Goal: Transaction & Acquisition: Purchase product/service

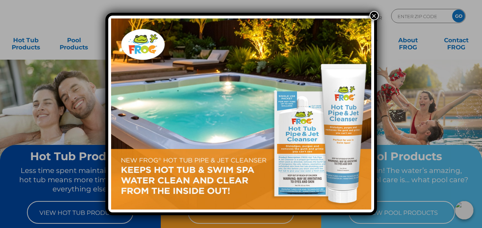
click at [373, 15] on button "×" at bounding box center [373, 15] width 9 height 9
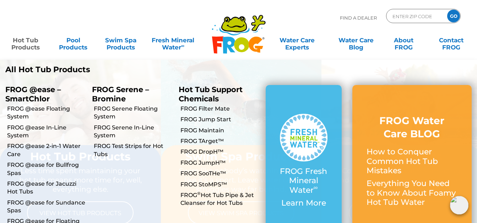
click at [23, 44] on link "Hot Tub Products" at bounding box center [25, 40] width 37 height 14
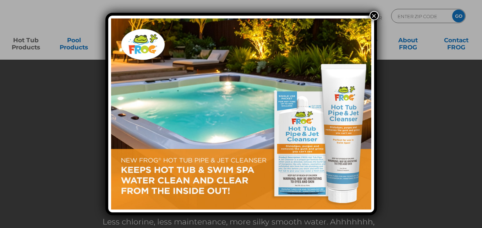
click at [370, 16] on button "×" at bounding box center [373, 15] width 9 height 9
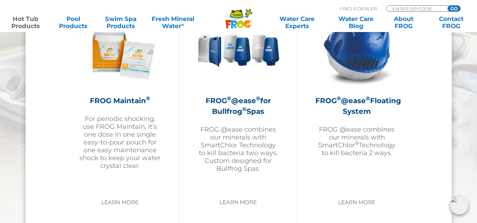
scroll to position [839, 0]
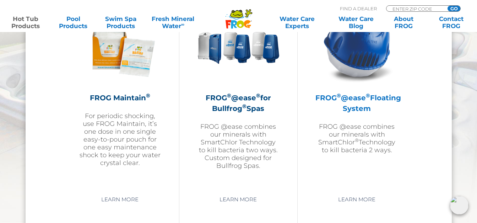
click at [367, 104] on h2 "FROG ® @ease ® Floating System" at bounding box center [356, 102] width 83 height 21
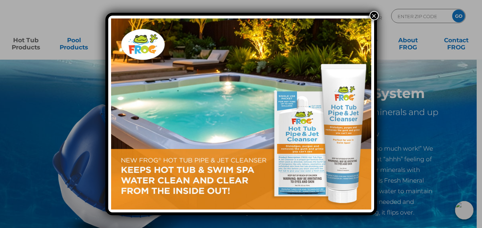
click at [370, 15] on button "×" at bounding box center [373, 15] width 9 height 9
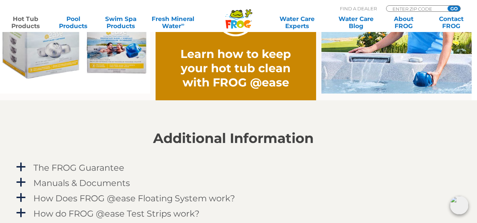
scroll to position [614, 5]
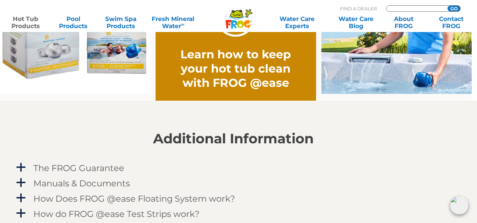
click at [405, 7] on input "Zip Code Form" at bounding box center [415, 9] width 48 height 6
type input "16434"
click at [453, 8] on input "GO" at bounding box center [453, 9] width 13 height 6
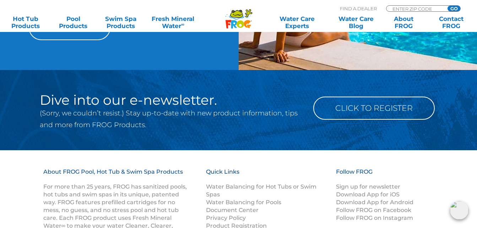
scroll to position [809, 0]
